Goal: Use online tool/utility: Utilize a website feature to perform a specific function

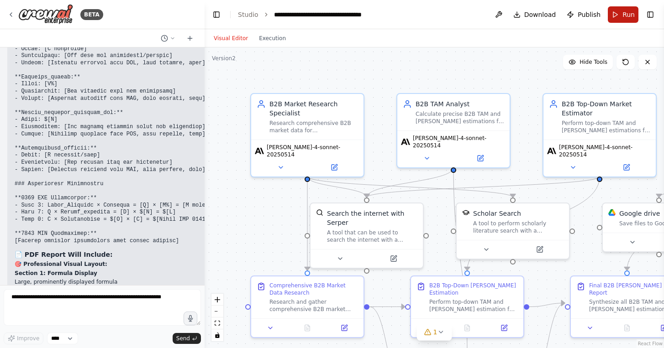
click at [618, 14] on button "Run" at bounding box center [623, 14] width 31 height 16
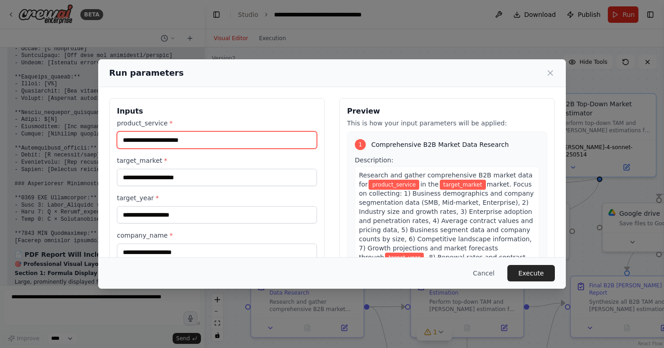
click at [212, 139] on input "product_service *" at bounding box center [217, 140] width 200 height 17
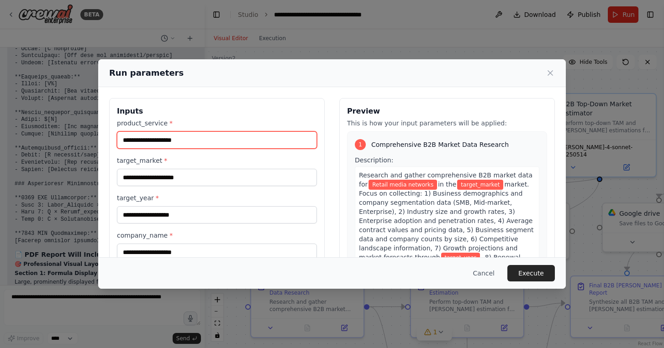
type input "**********"
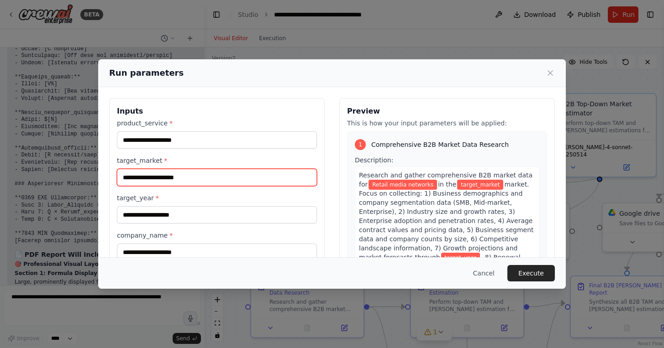
click at [164, 181] on input "target_market *" at bounding box center [217, 177] width 200 height 17
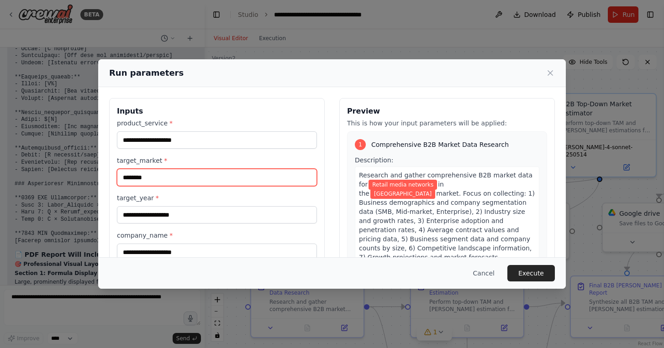
type input "********"
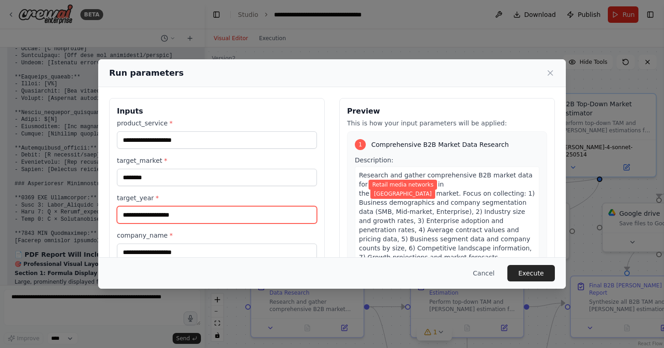
click at [156, 220] on input "target_year *" at bounding box center [217, 214] width 200 height 17
type input "****"
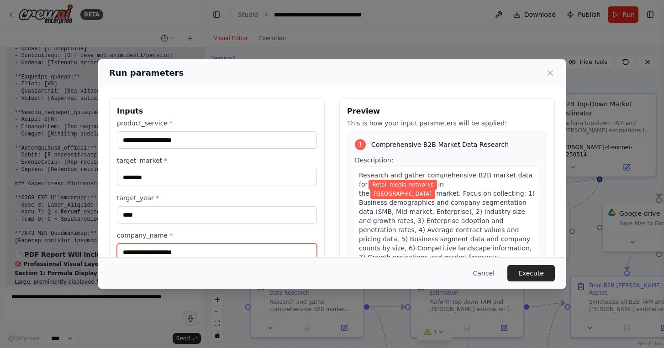
click at [156, 253] on input "company_name *" at bounding box center [217, 252] width 200 height 17
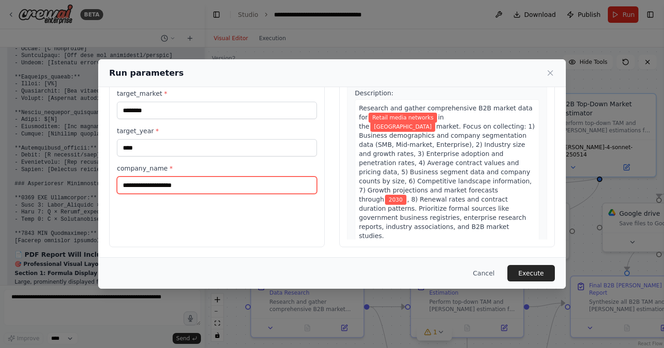
scroll to position [68, 0]
type input "****"
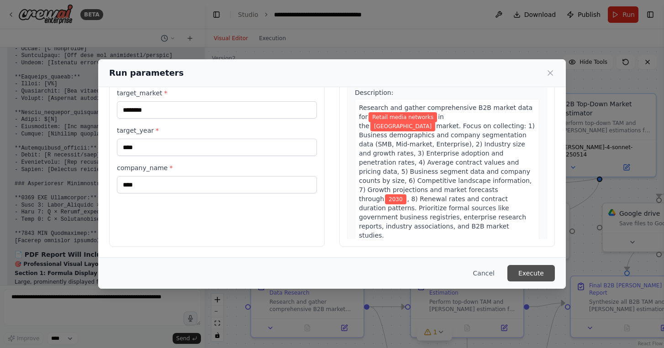
click at [532, 272] on button "Execute" at bounding box center [530, 273] width 47 height 16
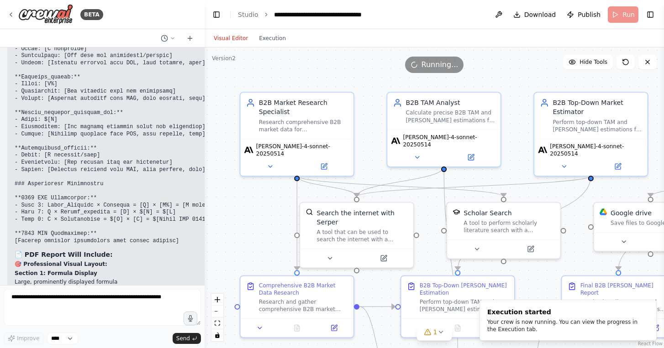
drag, startPoint x: 351, startPoint y: 78, endPoint x: 280, endPoint y: 78, distance: 70.8
click at [281, 78] on div ".deletable-edge-delete-btn { width: 20px; height: 20px; border: 0px solid #ffff…" at bounding box center [434, 197] width 459 height 301
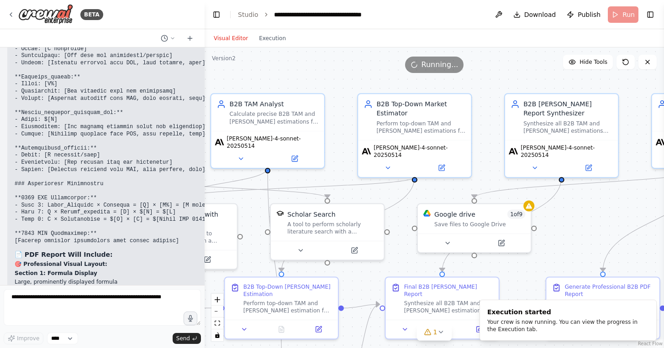
drag, startPoint x: 516, startPoint y: 79, endPoint x: 384, endPoint y: 81, distance: 131.5
click at [384, 81] on div ".deletable-edge-delete-btn { width: 20px; height: 20px; border: 0px solid #ffff…" at bounding box center [434, 197] width 459 height 301
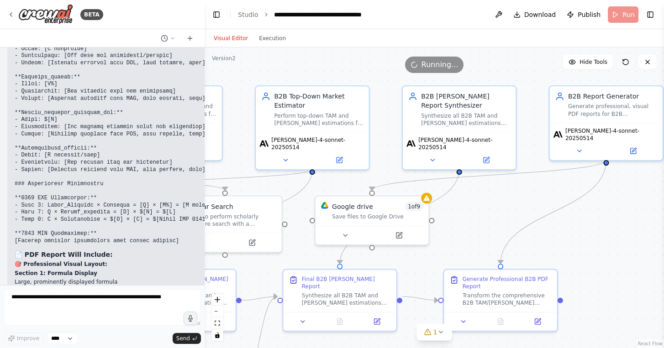
drag, startPoint x: 617, startPoint y: 89, endPoint x: 630, endPoint y: 69, distance: 23.7
click at [630, 69] on div "Version 2 Hide Tools .deletable-edge-delete-btn { width: 20px; height: 20px; bo…" at bounding box center [434, 197] width 459 height 301
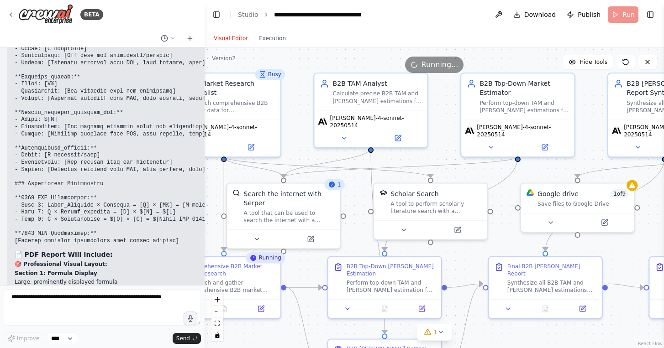
drag, startPoint x: 418, startPoint y: 171, endPoint x: 524, endPoint y: 170, distance: 105.9
click at [524, 170] on div ".deletable-edge-delete-btn { width: 20px; height: 20px; border: 0px solid #ffff…" at bounding box center [434, 197] width 459 height 301
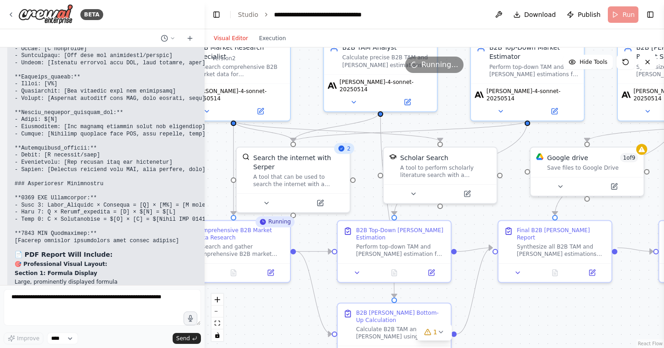
drag, startPoint x: 356, startPoint y: 215, endPoint x: 411, endPoint y: 153, distance: 83.1
click at [411, 153] on div ".deletable-edge-delete-btn { width: 20px; height: 20px; border: 0px solid #ffff…" at bounding box center [434, 197] width 459 height 301
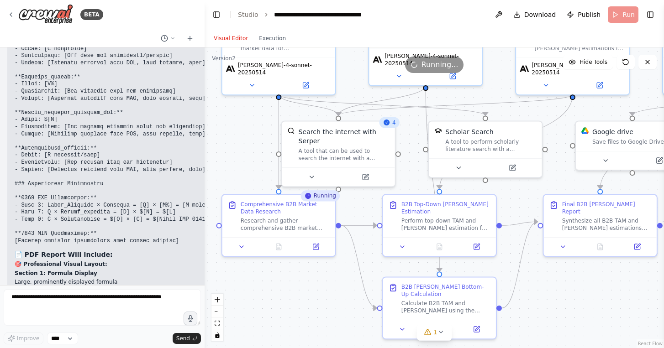
drag, startPoint x: 586, startPoint y: 281, endPoint x: 532, endPoint y: 281, distance: 53.4
click at [532, 281] on div ".deletable-edge-delete-btn { width: 20px; height: 20px; border: 0px solid #ffff…" at bounding box center [434, 197] width 459 height 301
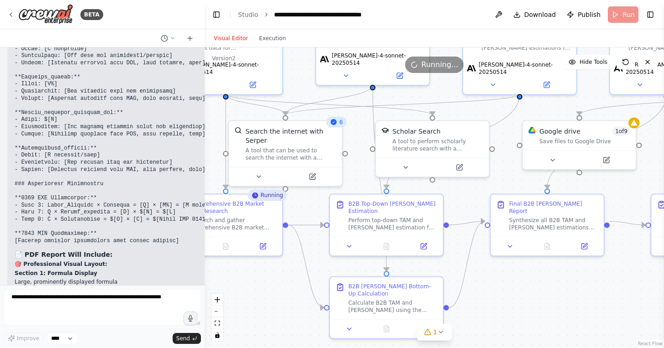
drag, startPoint x: 541, startPoint y: 287, endPoint x: 580, endPoint y: 287, distance: 39.3
click at [579, 287] on div ".deletable-edge-delete-btn { width: 20px; height: 20px; border: 0px solid #ffff…" at bounding box center [434, 197] width 459 height 301
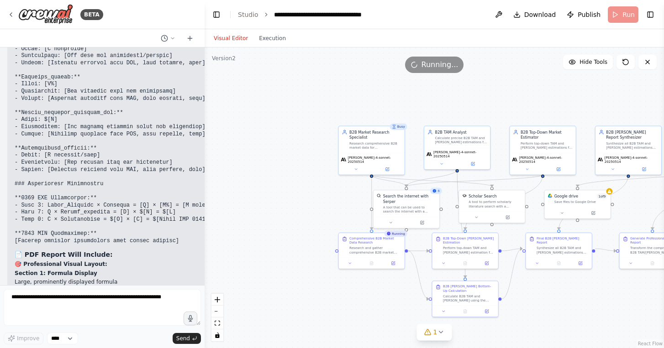
drag, startPoint x: 595, startPoint y: 292, endPoint x: 565, endPoint y: 292, distance: 29.7
click at [565, 292] on div ".deletable-edge-delete-btn { width: 20px; height: 20px; border: 0px solid #ffff…" at bounding box center [434, 197] width 459 height 301
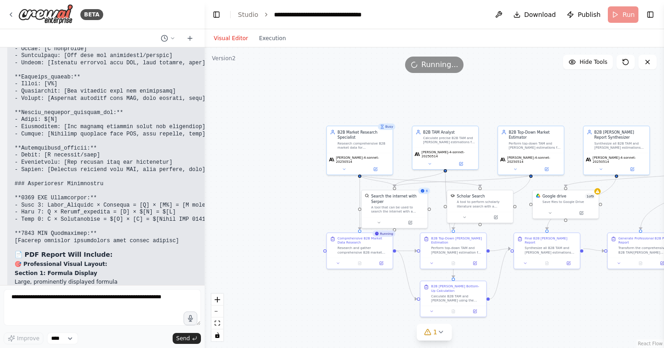
drag, startPoint x: 565, startPoint y: 292, endPoint x: 535, endPoint y: 292, distance: 30.6
click at [537, 292] on div ".deletable-edge-delete-btn { width: 20px; height: 20px; border: 0px solid #ffff…" at bounding box center [434, 197] width 459 height 301
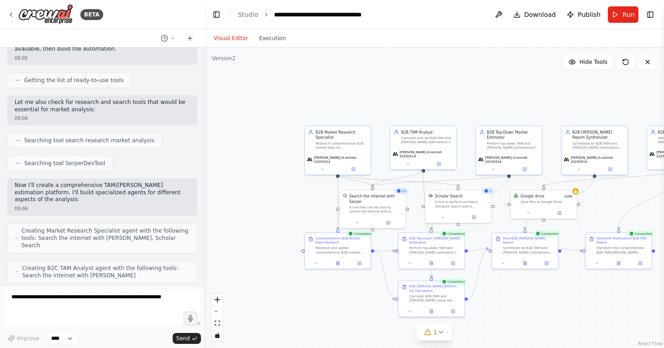
scroll to position [0, 0]
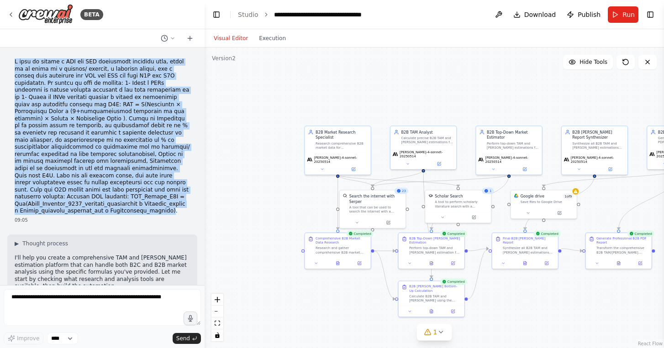
drag, startPoint x: 15, startPoint y: 61, endPoint x: 75, endPoint y: 215, distance: 165.3
click at [75, 215] on div "09:05" at bounding box center [102, 141] width 190 height 173
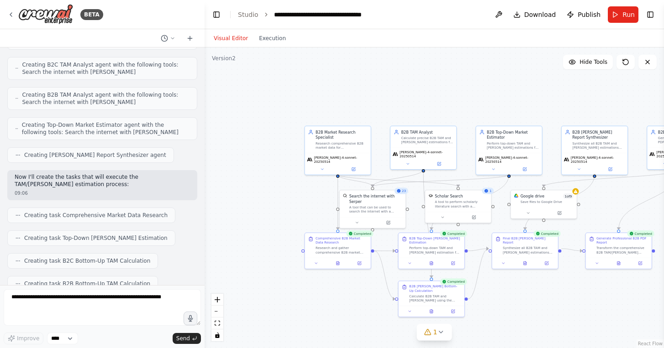
scroll to position [444, 0]
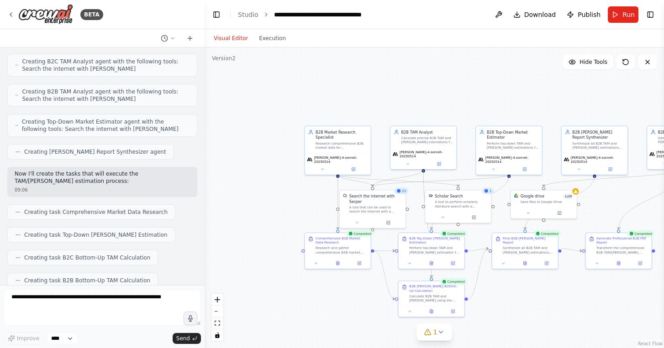
click at [252, 154] on div ".deletable-edge-delete-btn { width: 20px; height: 20px; border: 0px solid #ffff…" at bounding box center [434, 197] width 459 height 301
